Goal: Information Seeking & Learning: Learn about a topic

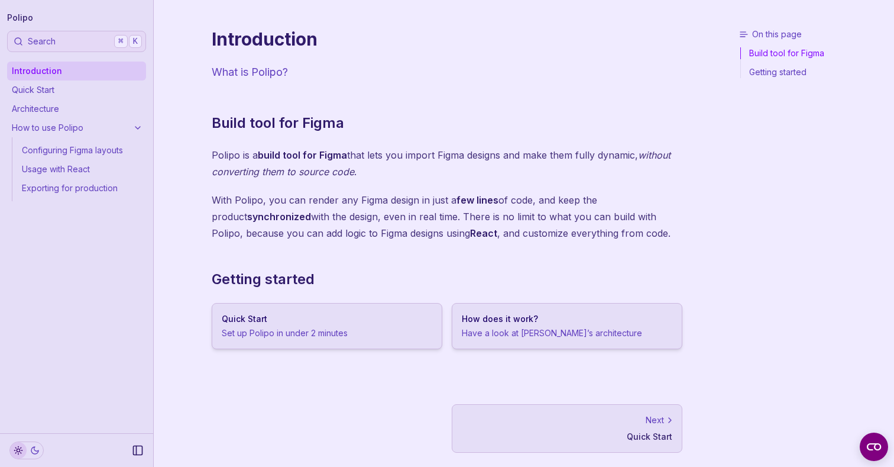
click at [80, 154] on link "Configuring Figma layouts" at bounding box center [81, 150] width 129 height 19
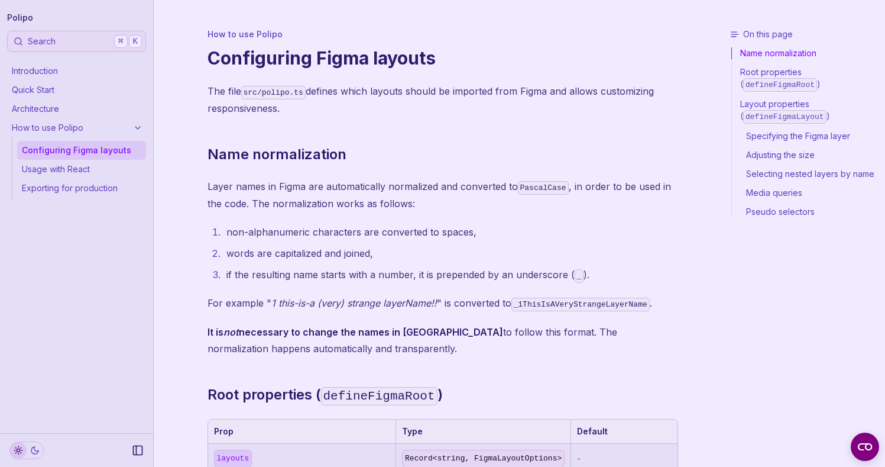
click at [81, 167] on link "Usage with React" at bounding box center [81, 169] width 129 height 19
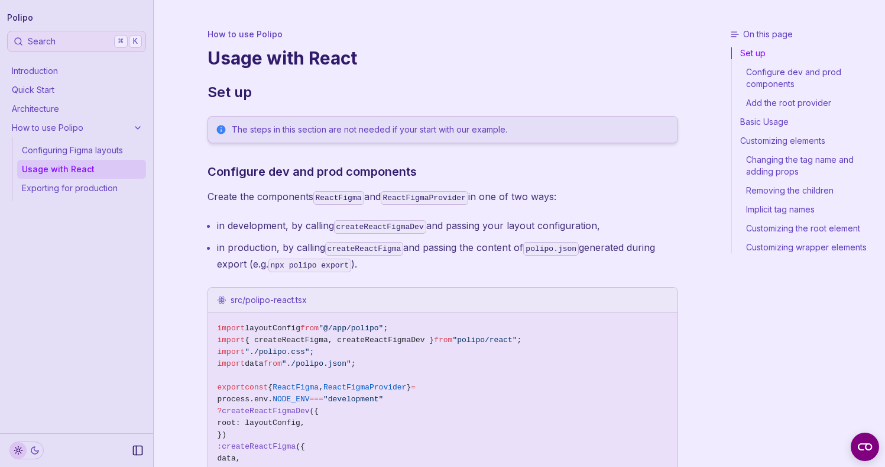
click at [78, 179] on link "Exporting for production" at bounding box center [81, 188] width 129 height 19
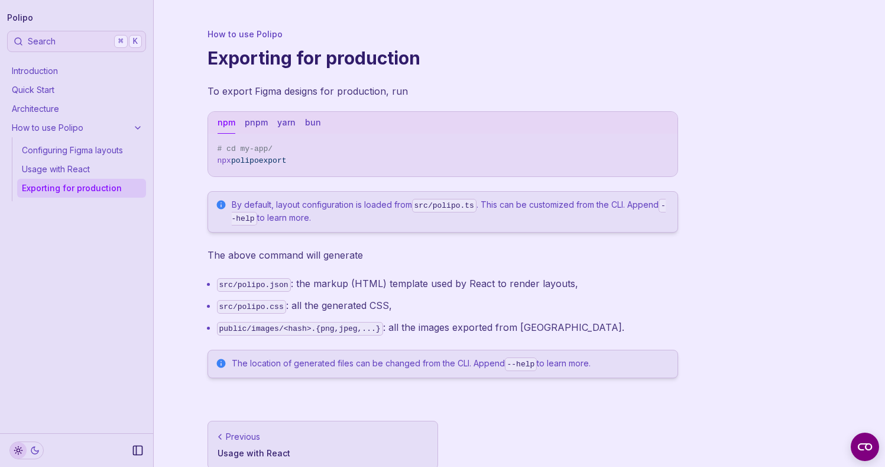
click at [59, 96] on link "Quick Start" at bounding box center [76, 89] width 139 height 19
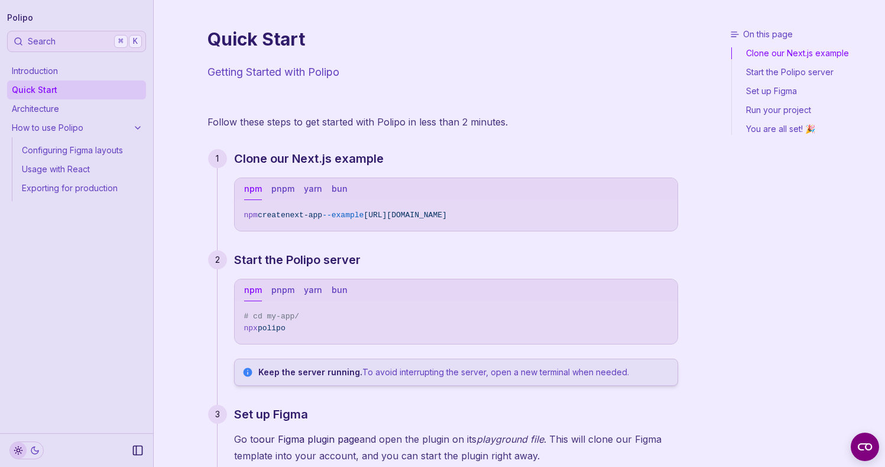
click at [59, 106] on link "Architecture" at bounding box center [76, 108] width 139 height 19
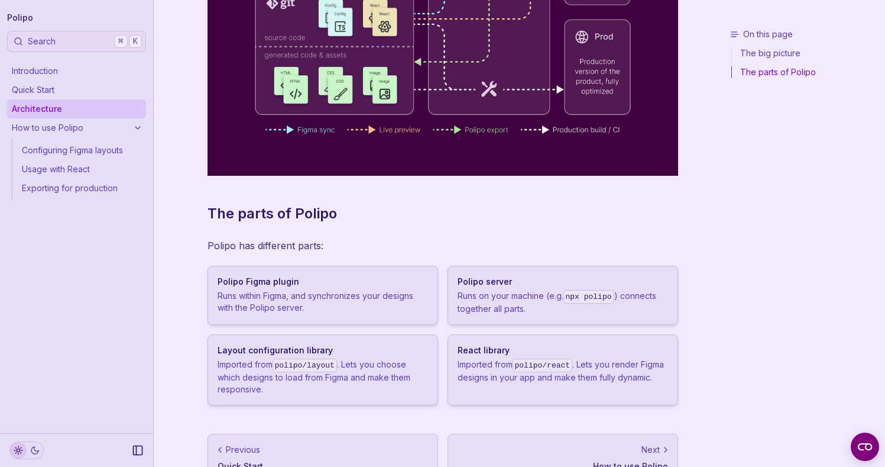
scroll to position [305, 0]
